Goal: Task Accomplishment & Management: Use online tool/utility

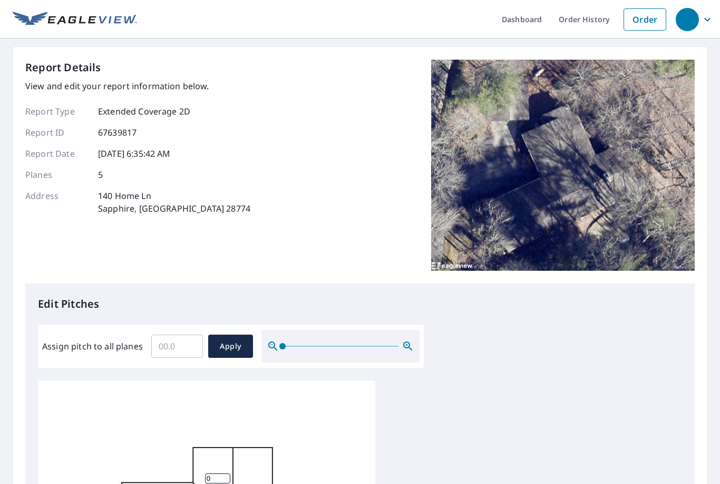
scroll to position [3, 0]
click at [190, 342] on input "Assign pitch to all planes" at bounding box center [177, 346] width 52 height 30
type input "4"
click at [224, 340] on span "Apply" at bounding box center [231, 346] width 28 height 13
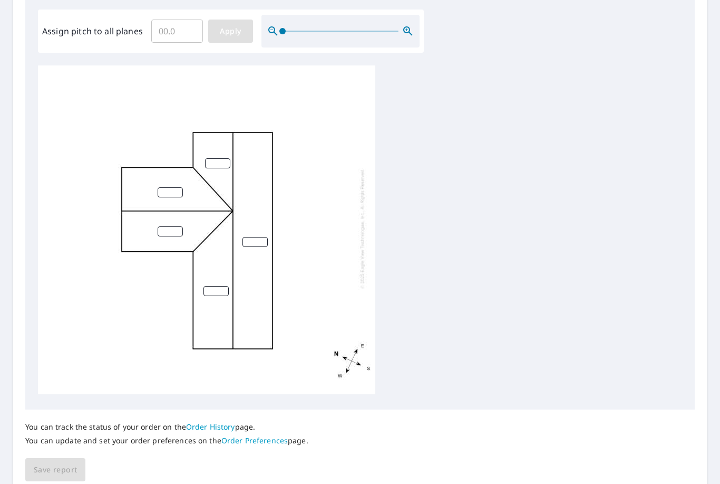
scroll to position [315, 0]
click at [236, 28] on span "Apply" at bounding box center [231, 31] width 28 height 13
click at [220, 159] on input "number" at bounding box center [217, 163] width 25 height 10
click at [239, 29] on span "Apply" at bounding box center [231, 31] width 28 height 13
click at [172, 187] on input "number" at bounding box center [170, 192] width 25 height 10
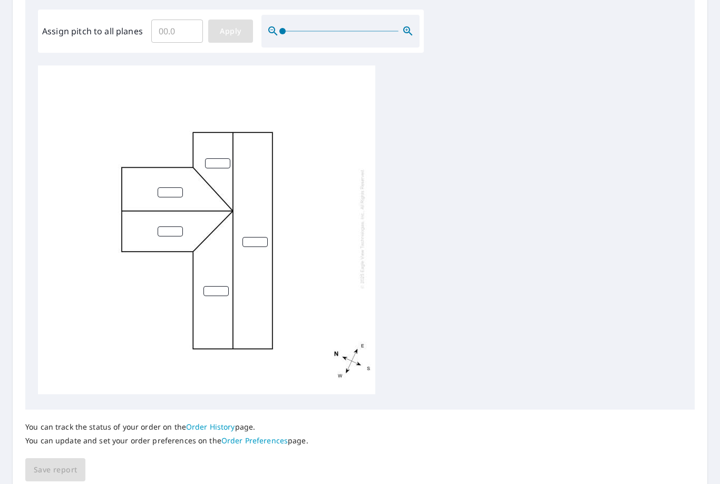
click at [228, 33] on button "Apply" at bounding box center [230, 31] width 45 height 23
click at [173, 226] on input "number" at bounding box center [170, 231] width 25 height 10
click at [229, 36] on button "Apply" at bounding box center [230, 31] width 45 height 23
click at [171, 187] on input "number" at bounding box center [170, 192] width 25 height 10
click at [227, 286] on input "number" at bounding box center [216, 291] width 25 height 10
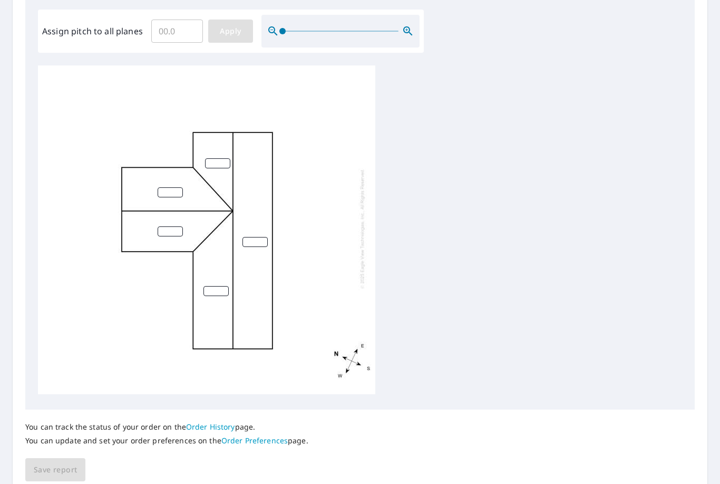
click at [232, 33] on button "Apply" at bounding box center [230, 31] width 45 height 23
click at [257, 237] on input "number" at bounding box center [255, 242] width 25 height 10
click at [234, 34] on button "Apply" at bounding box center [230, 31] width 45 height 23
